Goal: Complete application form

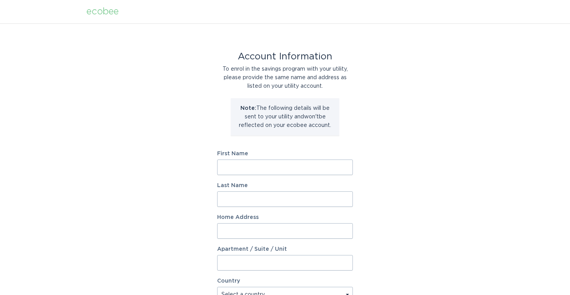
click at [270, 171] on input "First Name" at bounding box center [285, 167] width 136 height 16
type input "Jarrod"
type input "Arnold"
type input "5508 Pennsylvania Ave"
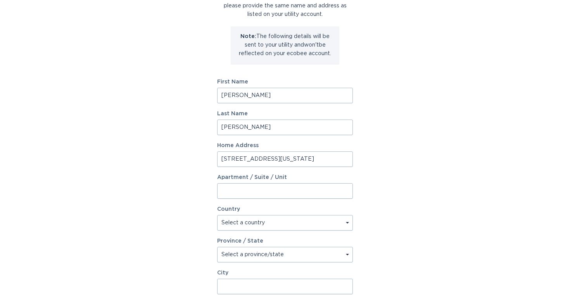
scroll to position [82, 0]
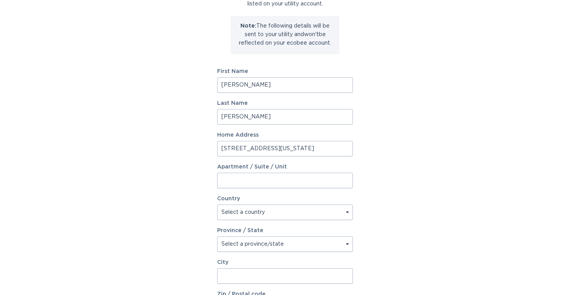
click at [256, 209] on select "Select a country Canada USA" at bounding box center [285, 212] width 136 height 16
select select "US"
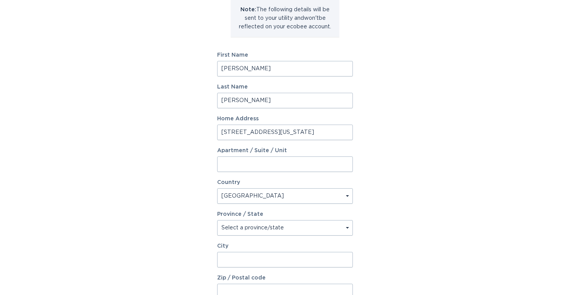
scroll to position [100, 0]
click at [263, 230] on select "Select a province/state Alabama Alaska American Samoa Arizona Arkansas Californ…" at bounding box center [285, 226] width 136 height 16
select select "TN"
click at [257, 258] on input "City" at bounding box center [285, 258] width 136 height 16
type input "Nashville"
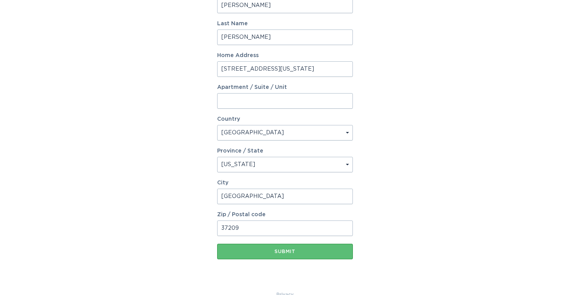
scroll to position [163, 0]
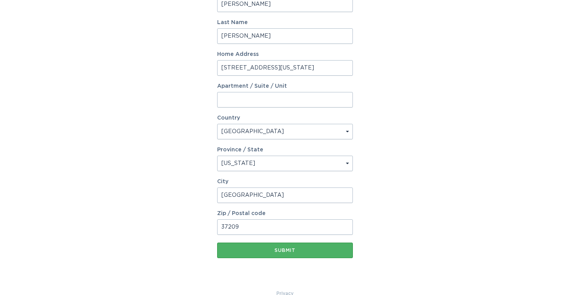
type input "37209"
click at [291, 244] on button "Submit" at bounding box center [285, 250] width 136 height 16
